Goal: Communication & Community: Answer question/provide support

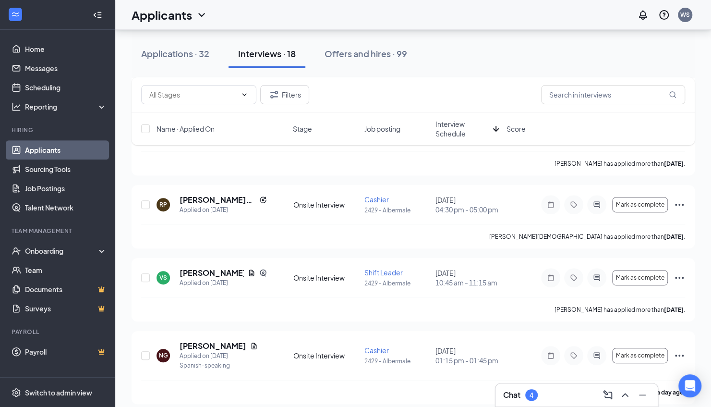
scroll to position [156, 0]
click at [543, 395] on div "Chat 4" at bounding box center [576, 394] width 147 height 15
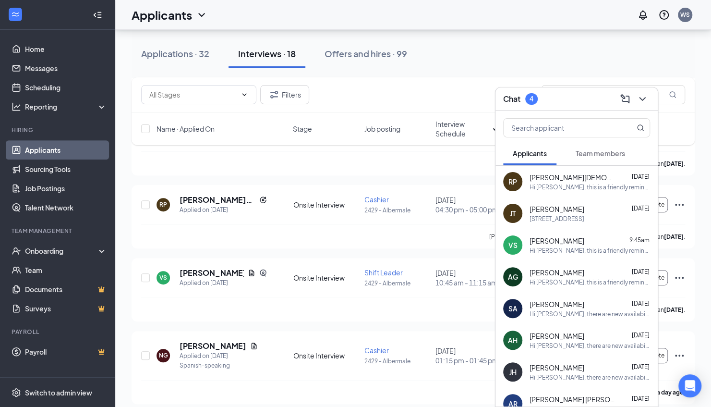
click at [571, 254] on div "Hi [PERSON_NAME], this is a friendly reminder. Your Phone Interview with Wingst…" at bounding box center [589, 250] width 120 height 8
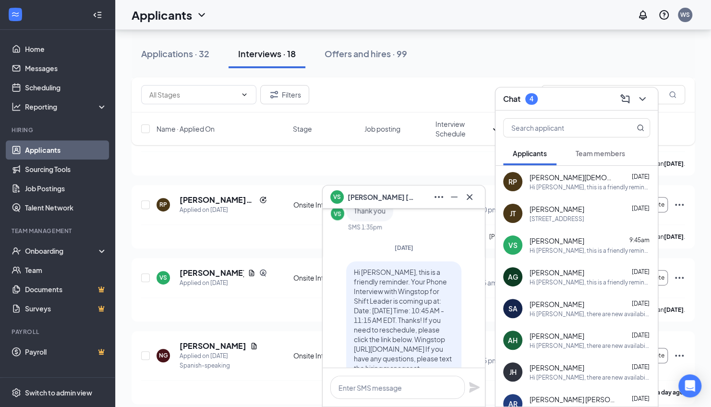
scroll to position [-128, 0]
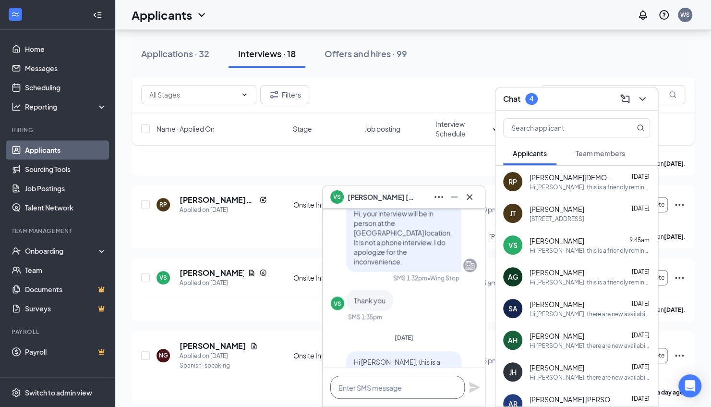
click at [365, 389] on textarea at bounding box center [397, 386] width 134 height 23
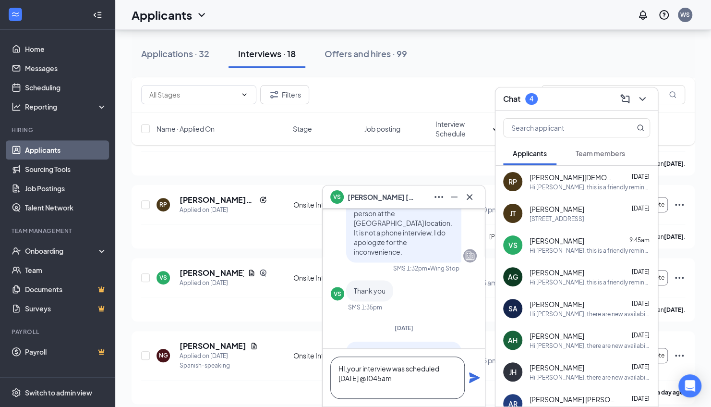
scroll to position [-147, 0]
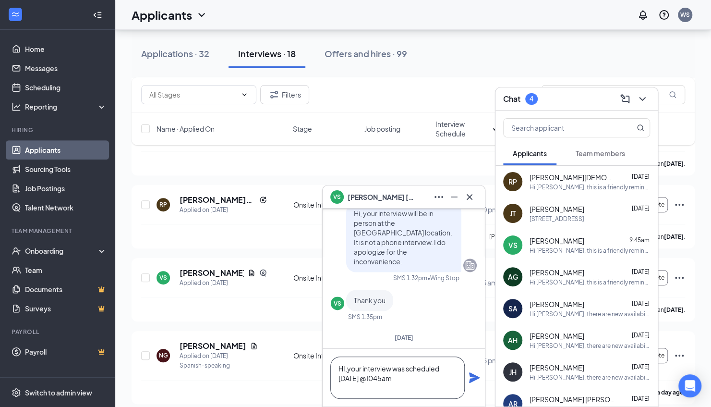
type textarea "HI,your interview was scheduled [DATE] @1045am"
click at [478, 381] on icon "Plane" at bounding box center [474, 378] width 12 height 12
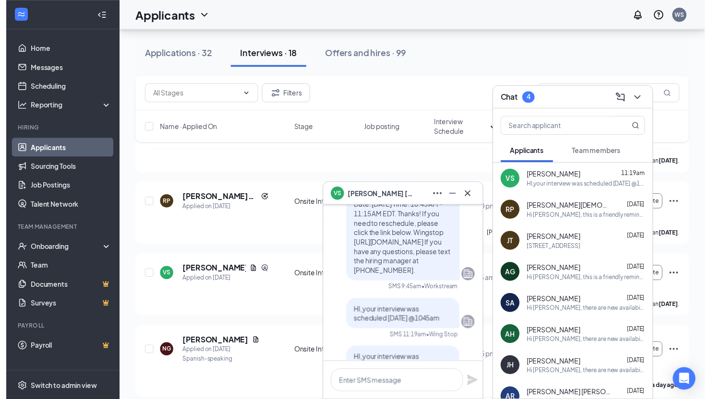
scroll to position [0, 0]
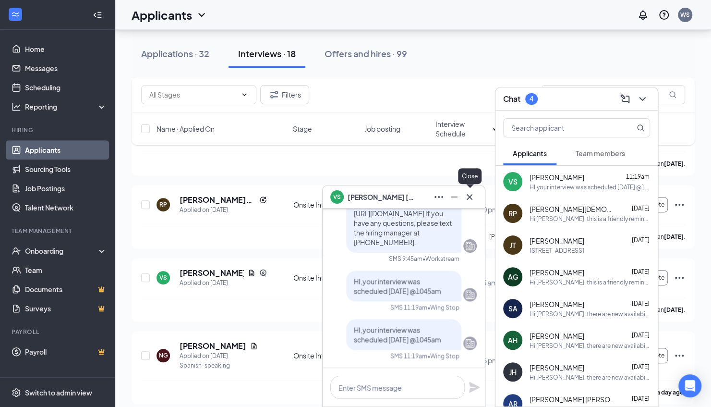
click at [476, 200] on button at bounding box center [469, 196] width 15 height 15
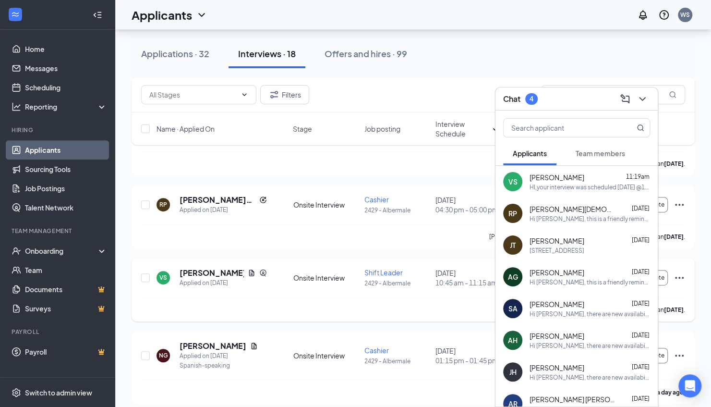
click at [274, 269] on div "VS [PERSON_NAME] Applied on [DATE]" at bounding box center [221, 277] width 131 height 20
click at [199, 271] on h5 "[PERSON_NAME]" at bounding box center [212, 272] width 64 height 11
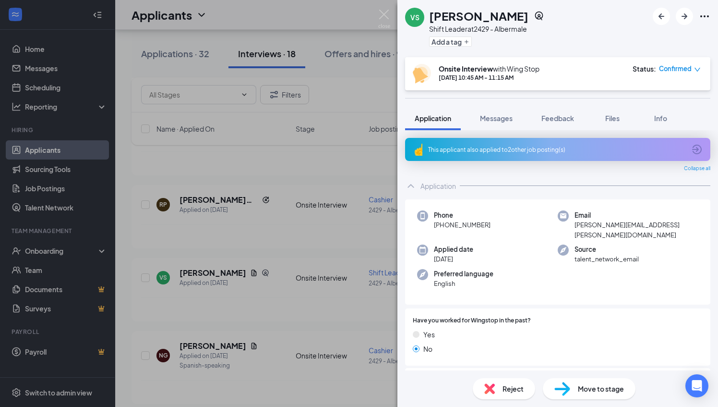
click at [591, 388] on span "Move to stage" at bounding box center [601, 388] width 46 height 11
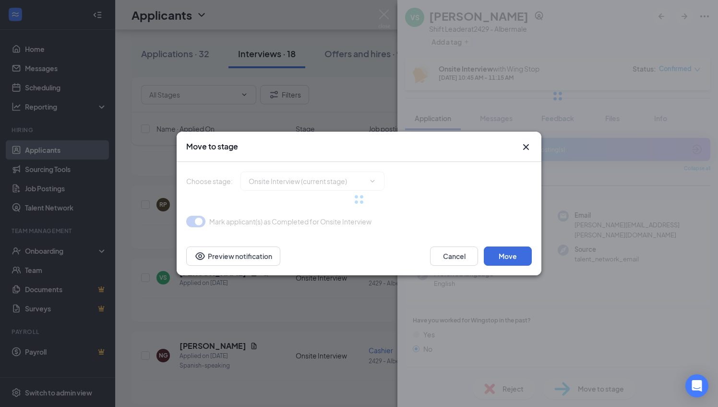
type input "Hiring Complete (final stage)"
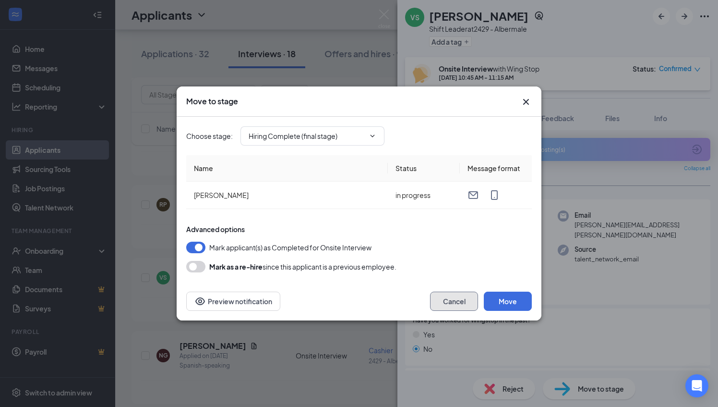
click at [434, 301] on button "Cancel" at bounding box center [454, 300] width 48 height 19
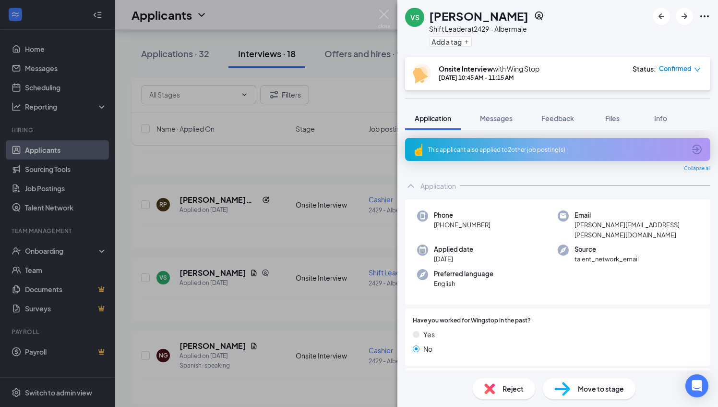
click at [55, 53] on div "VS [PERSON_NAME] Shift Leader at 2429 - Albermale Add a tag Onsite Interview wi…" at bounding box center [359, 203] width 718 height 407
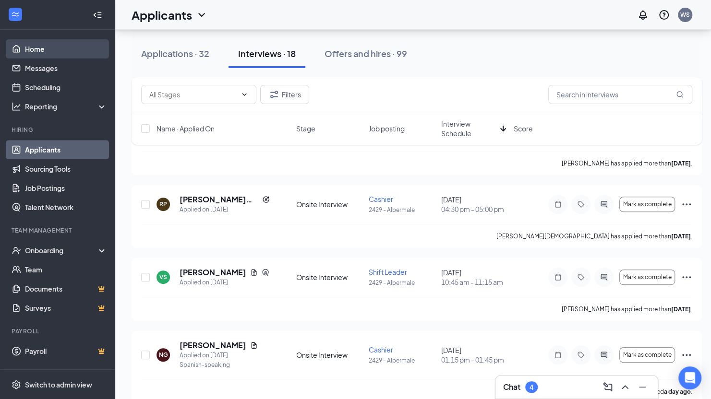
click at [25, 52] on link "Home" at bounding box center [66, 48] width 82 height 19
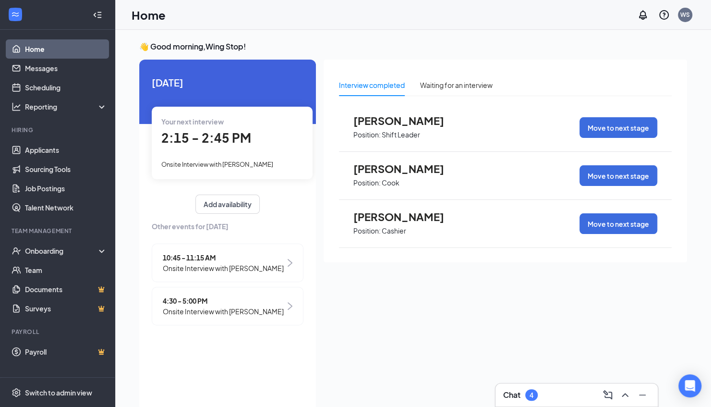
click at [238, 263] on span "Onsite Interview with [PERSON_NAME]" at bounding box center [223, 268] width 121 height 11
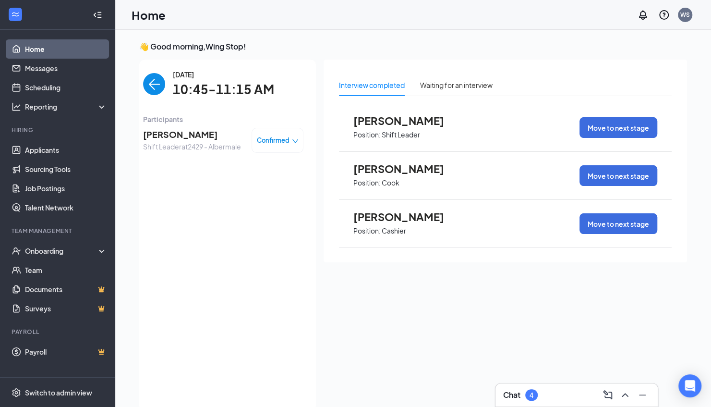
scroll to position [4, 0]
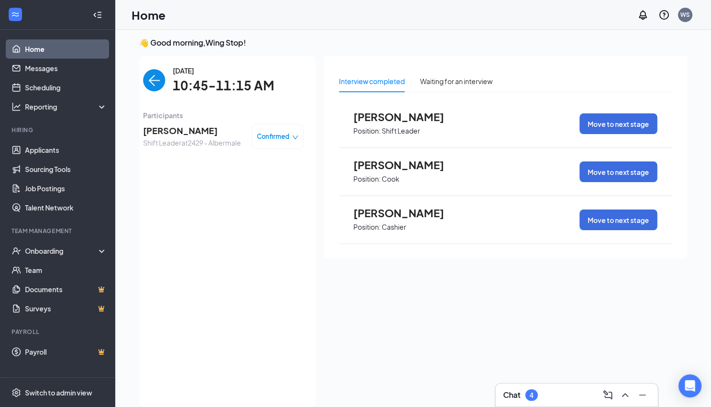
click at [288, 138] on span "Confirmed" at bounding box center [273, 137] width 33 height 10
click at [270, 201] on span "Mark as no-show" at bounding box center [251, 196] width 53 height 11
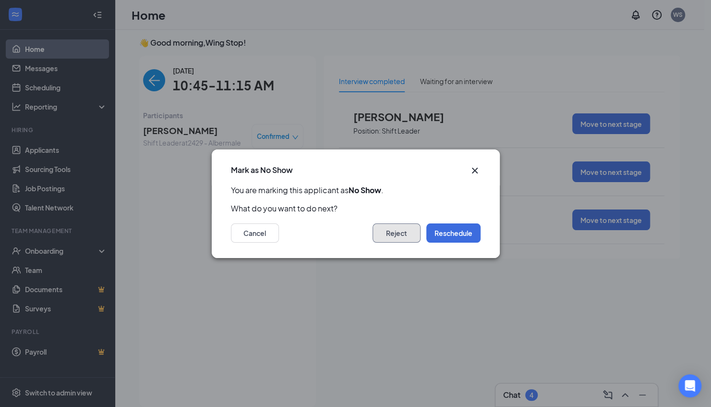
click at [403, 234] on button "Reject" at bounding box center [396, 232] width 48 height 19
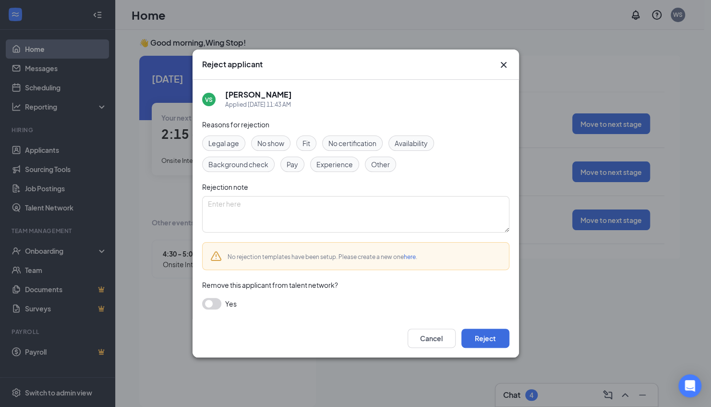
click at [261, 145] on span "No show" at bounding box center [270, 143] width 27 height 11
click at [475, 337] on button "Reject" at bounding box center [485, 337] width 48 height 19
